Goal: Check status: Verify the current state of an ongoing process or item

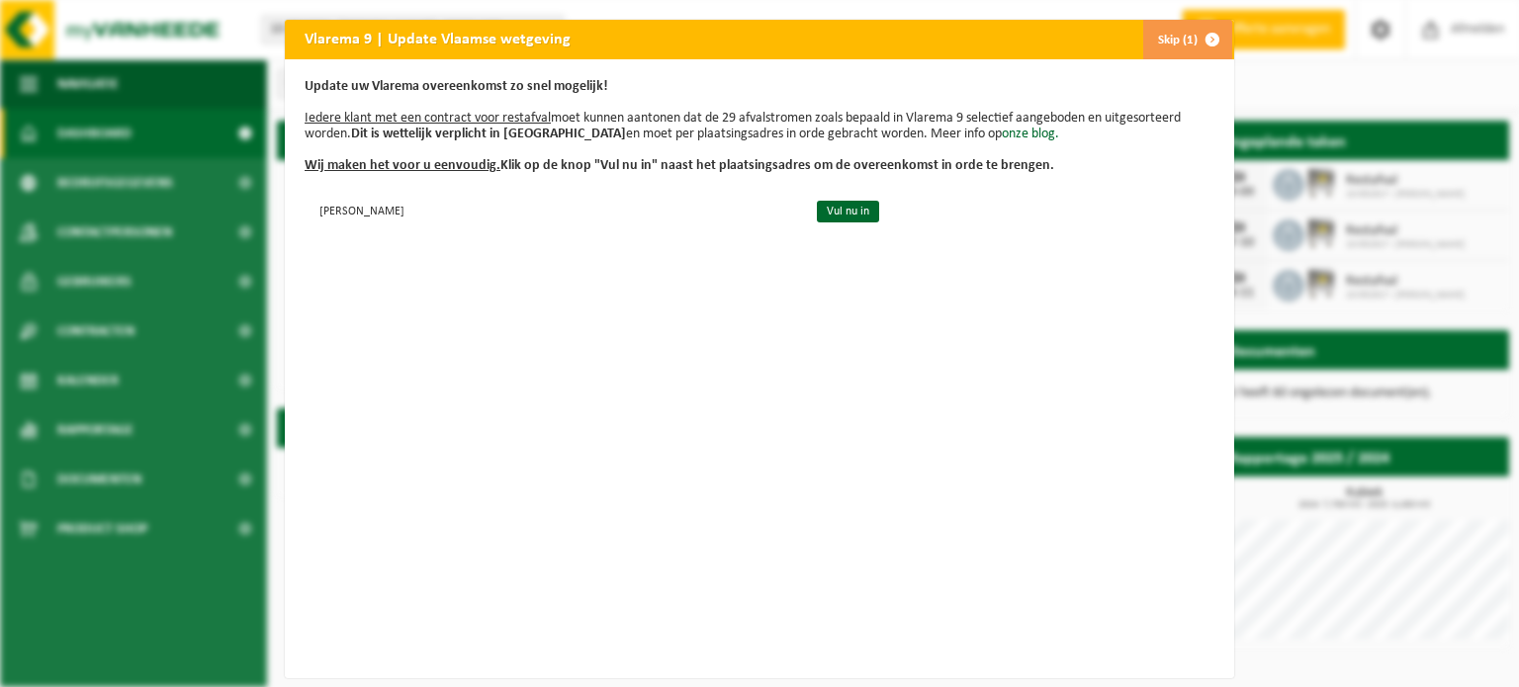
click at [1205, 37] on span "button" at bounding box center [1213, 40] width 40 height 40
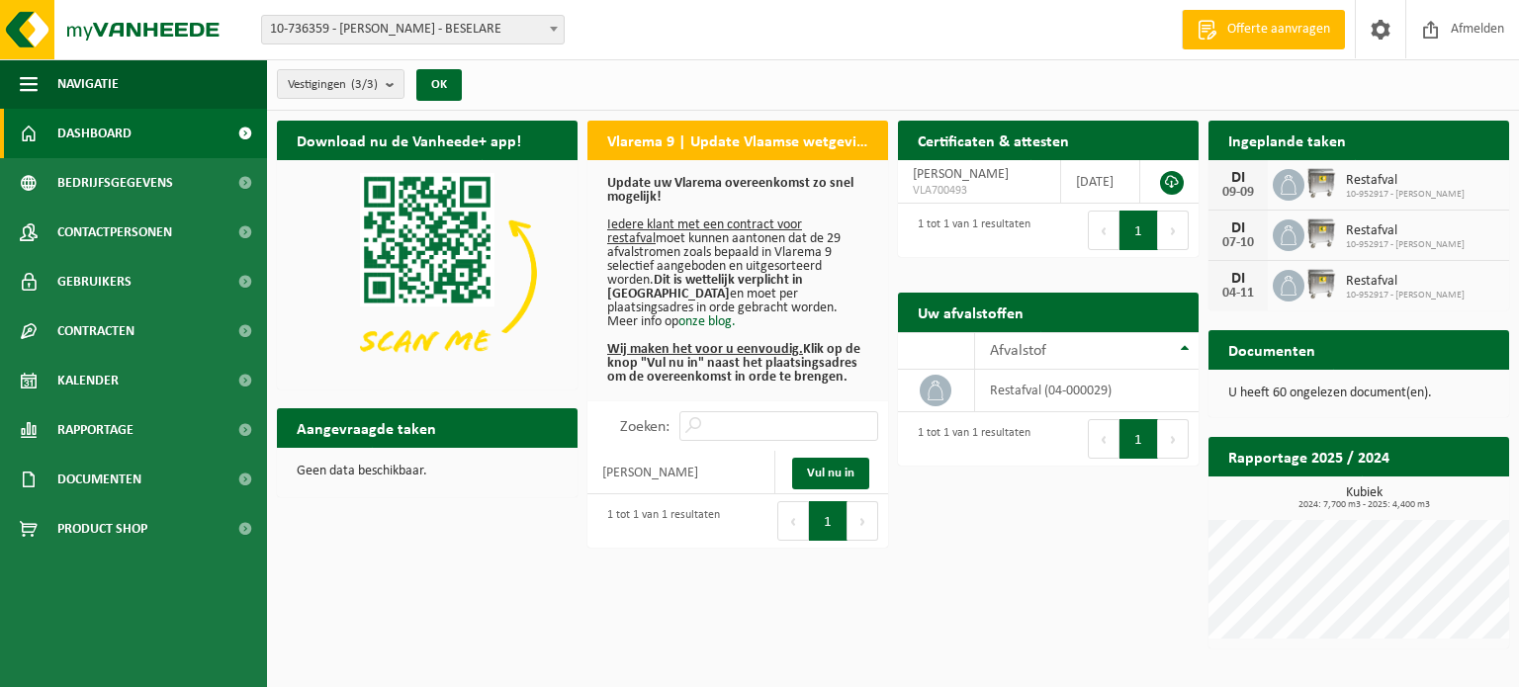
click at [1277, 141] on h2 "Ingeplande taken" at bounding box center [1286, 140] width 157 height 39
click at [1313, 184] on img at bounding box center [1321, 183] width 34 height 34
click at [1279, 182] on icon at bounding box center [1289, 185] width 20 height 20
click at [1371, 180] on span "Restafval" at bounding box center [1405, 181] width 119 height 16
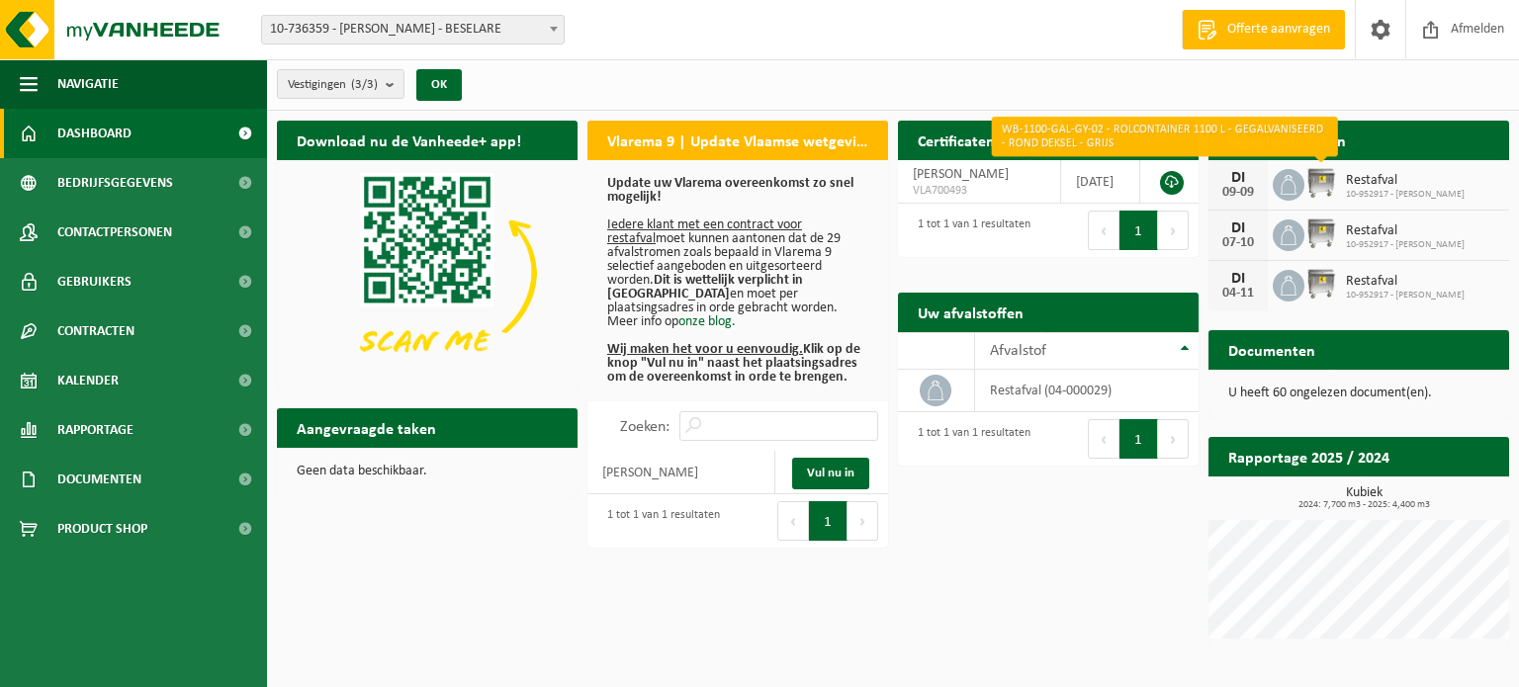
click at [1328, 193] on img at bounding box center [1321, 183] width 34 height 34
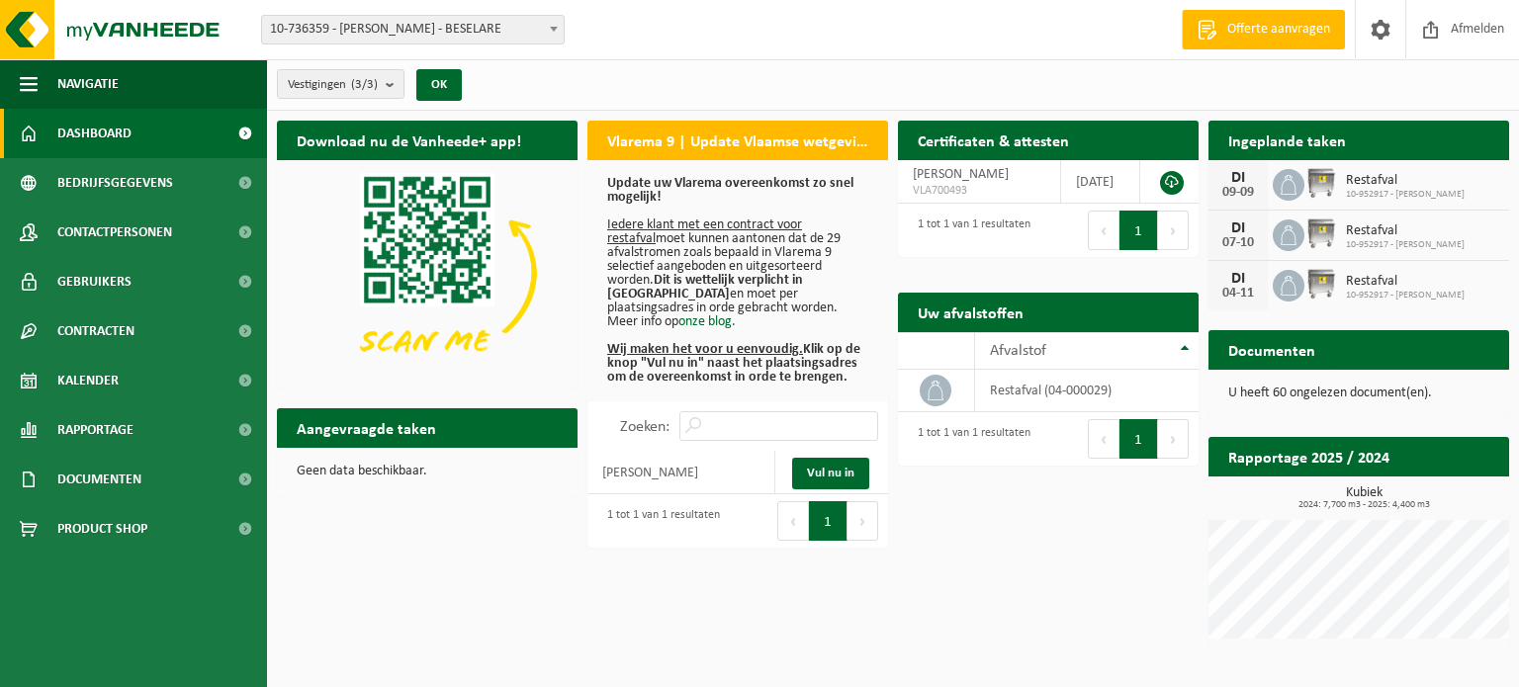
click at [1311, 197] on img at bounding box center [1321, 183] width 34 height 34
click at [129, 193] on span "Bedrijfsgegevens" at bounding box center [115, 182] width 116 height 49
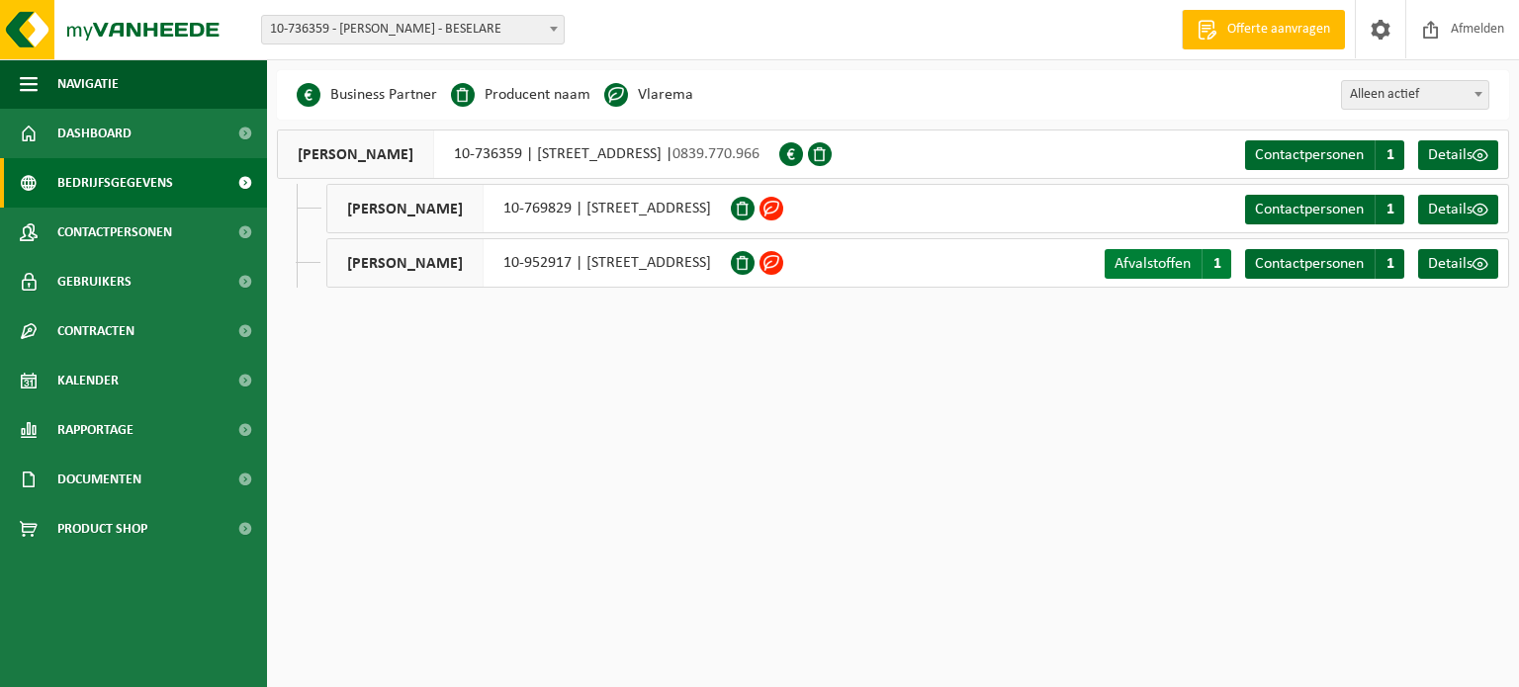
click at [1150, 257] on span "Afvalstoffen" at bounding box center [1152, 264] width 76 height 16
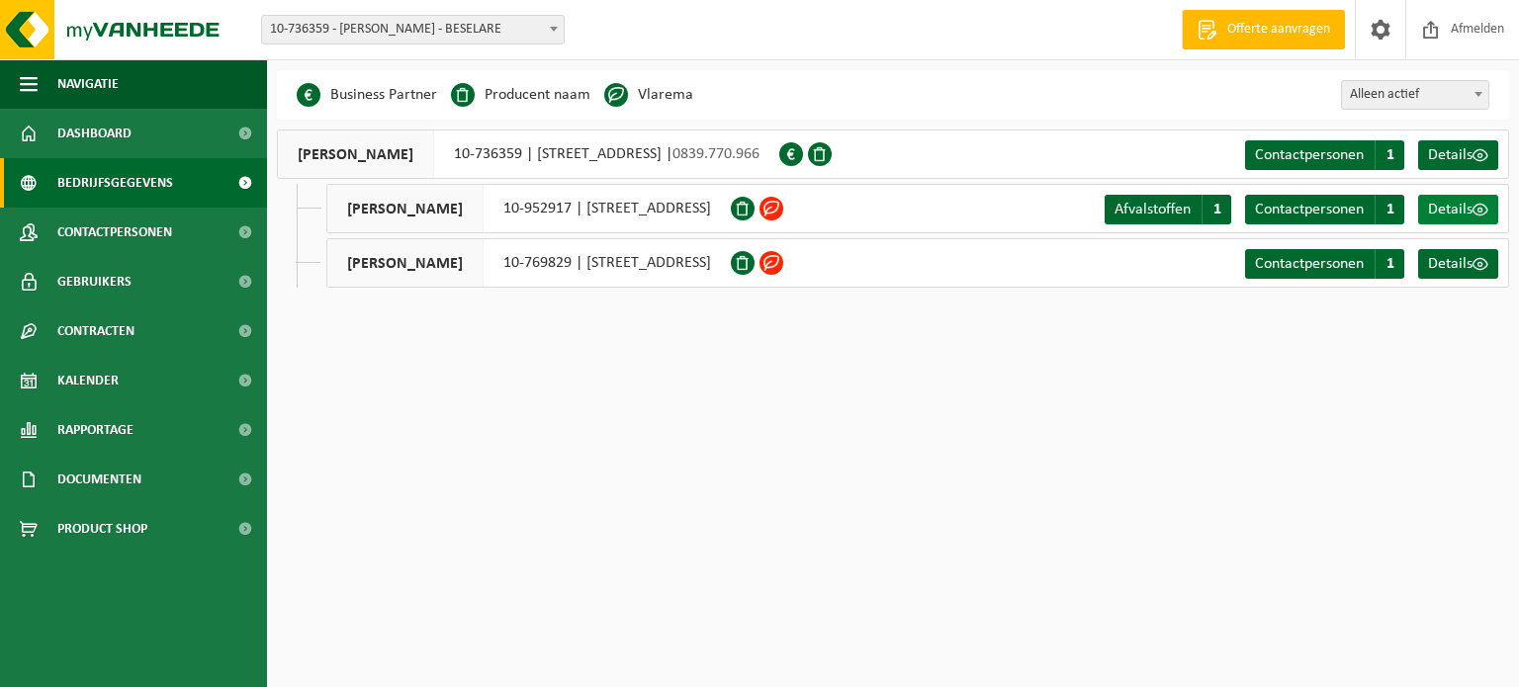
click at [1460, 209] on span "Details" at bounding box center [1450, 210] width 44 height 16
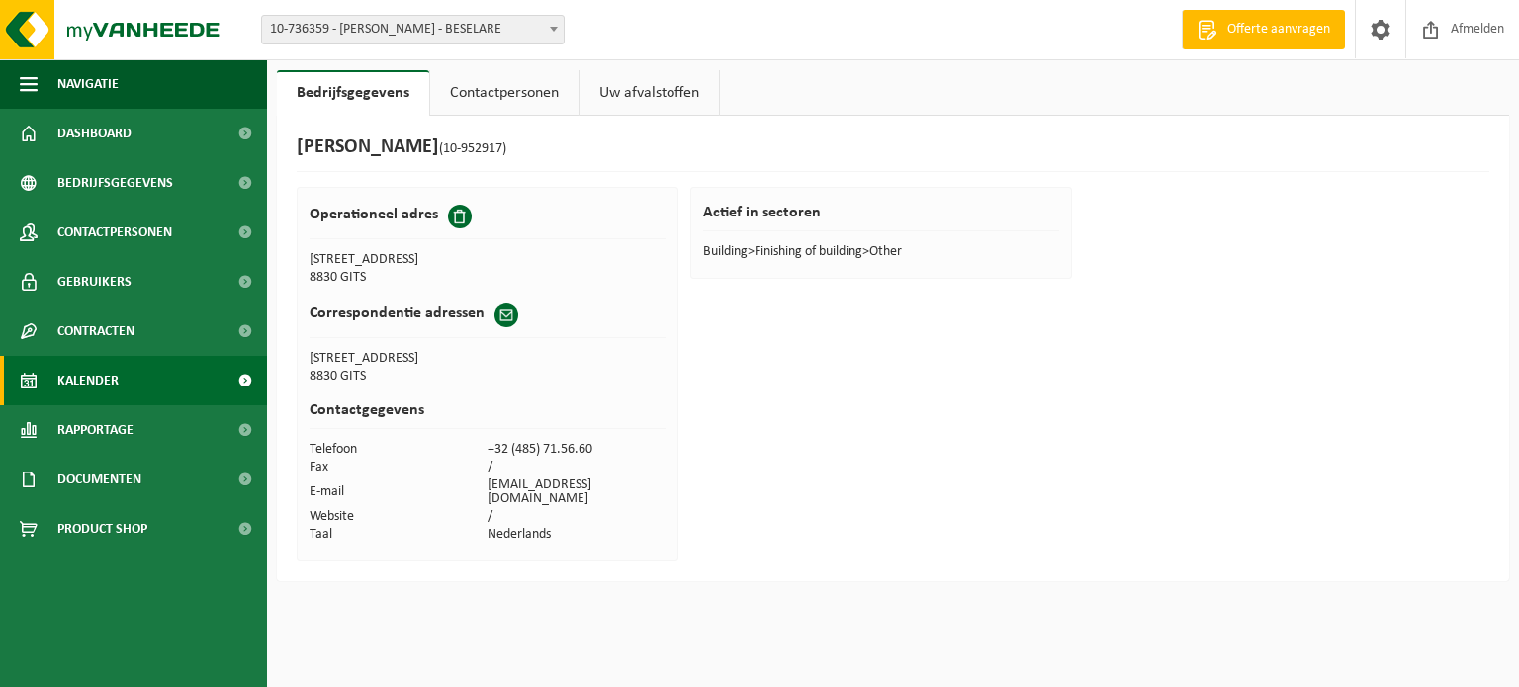
click at [104, 379] on span "Kalender" at bounding box center [87, 380] width 61 height 49
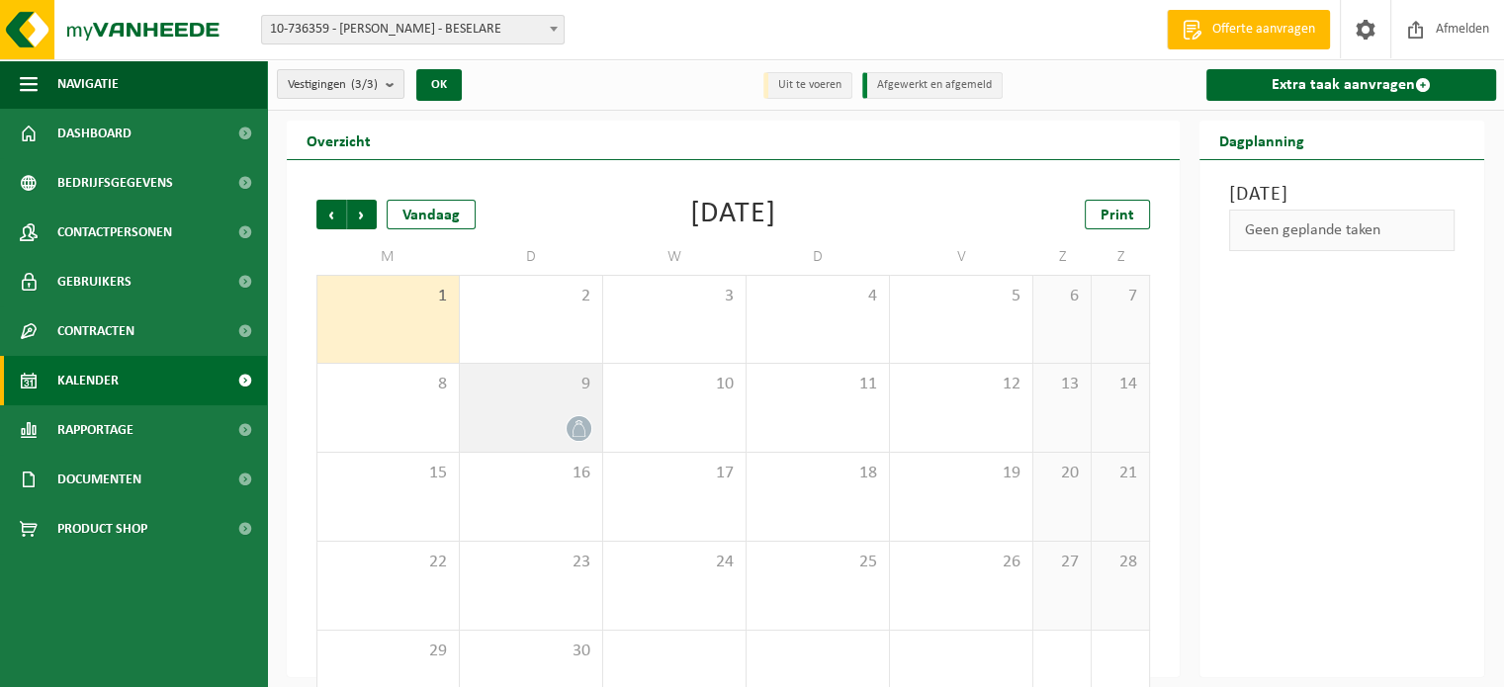
click at [575, 426] on icon at bounding box center [579, 428] width 17 height 17
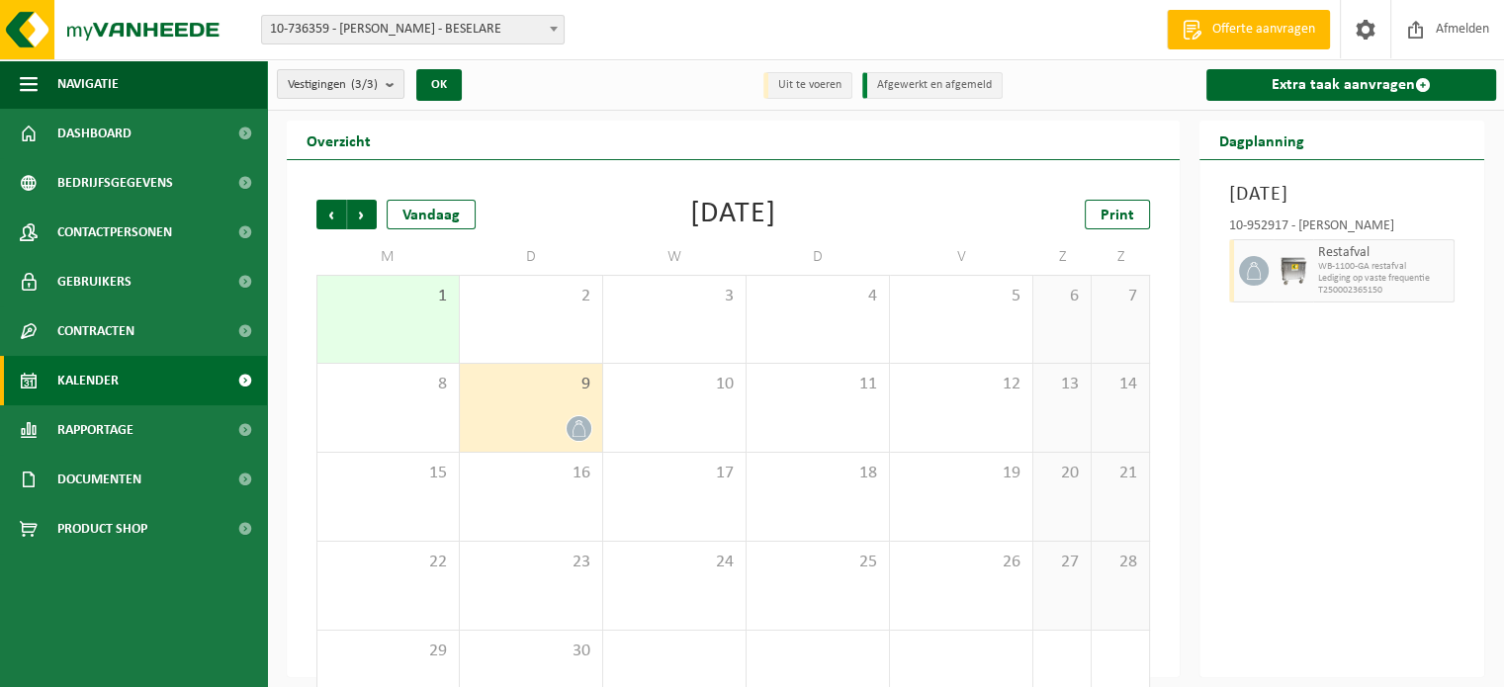
scroll to position [51, 0]
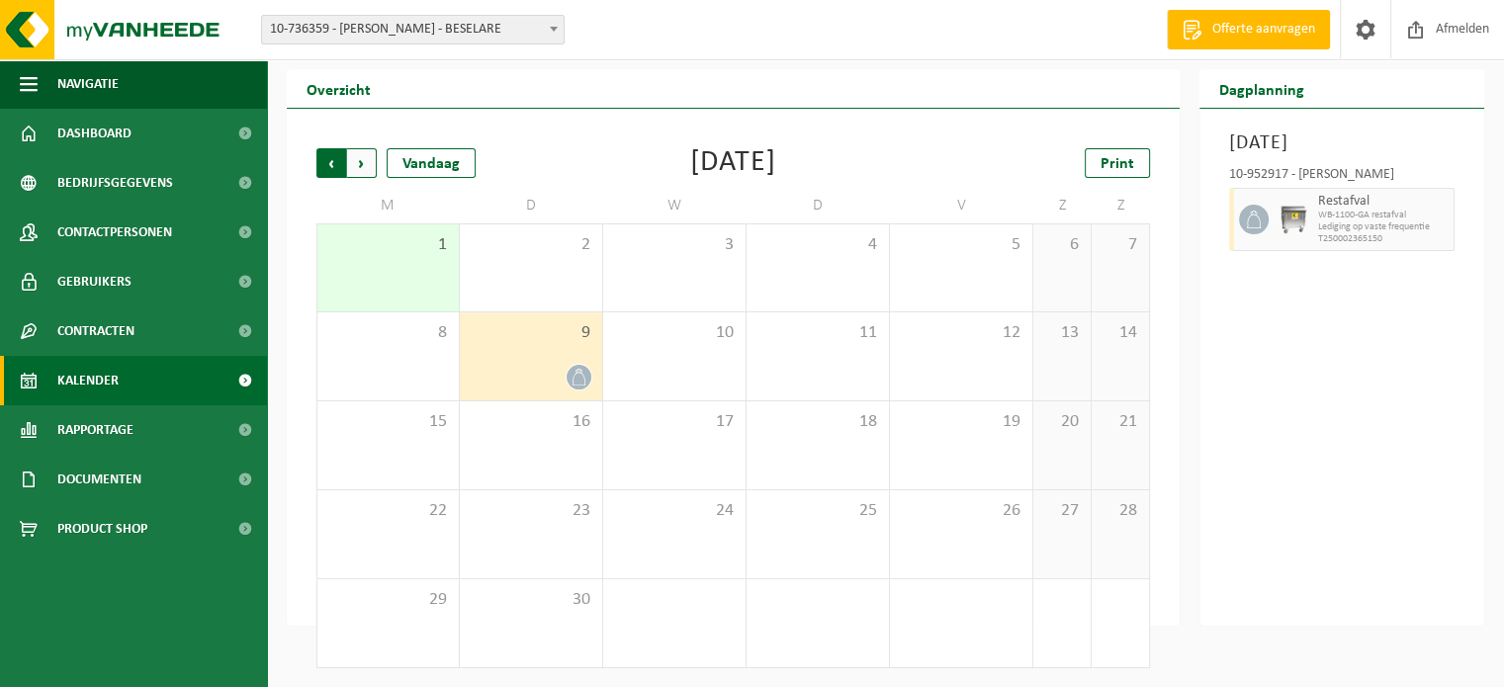
click at [368, 164] on span "Volgende" at bounding box center [362, 163] width 30 height 30
